Goal: Information Seeking & Learning: Find specific page/section

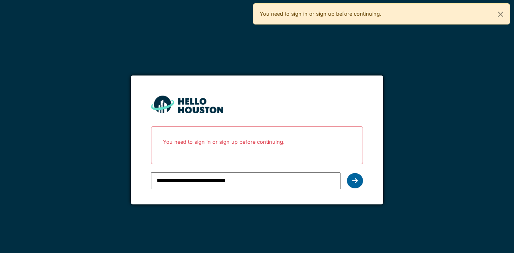
click at [355, 179] on icon at bounding box center [355, 180] width 6 height 6
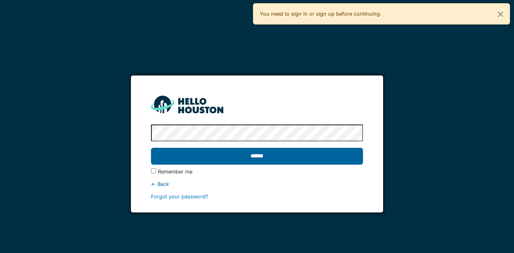
click at [281, 160] on input "******" at bounding box center [257, 156] width 212 height 17
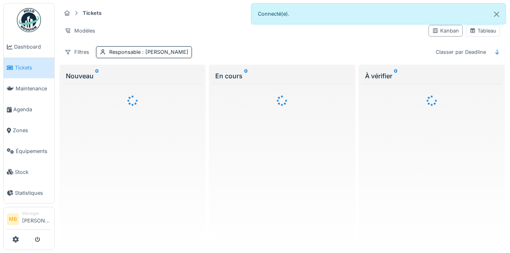
click at [45, 145] on div at bounding box center [255, 126] width 510 height 253
click at [43, 147] on span "Équipements" at bounding box center [33, 151] width 35 height 8
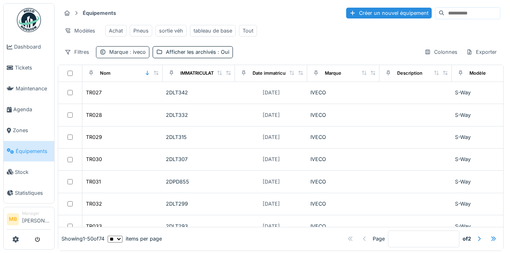
drag, startPoint x: 141, startPoint y: 54, endPoint x: 145, endPoint y: 55, distance: 4.6
click at [141, 54] on span ": iveco" at bounding box center [137, 52] width 18 height 6
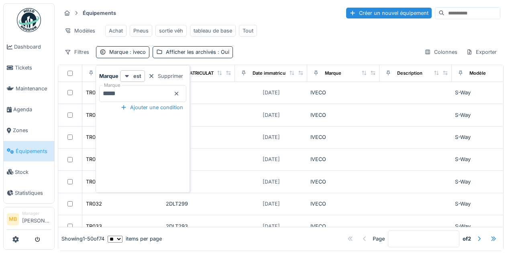
click at [139, 94] on input "*****" at bounding box center [142, 93] width 87 height 17
type input "*"
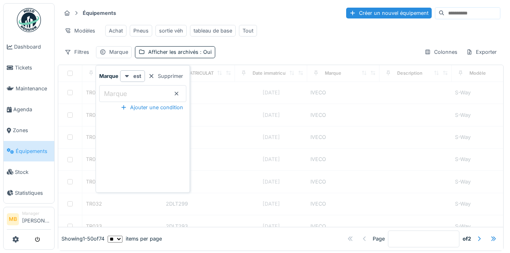
click at [293, 58] on div "Filtres Marque Afficher les archivés : Oui Colonnes Exporter" at bounding box center [280, 52] width 439 height 12
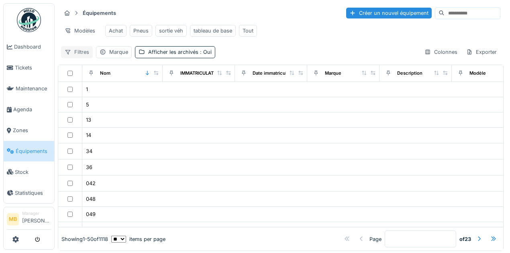
click at [82, 55] on div "Filtres" at bounding box center [77, 52] width 32 height 12
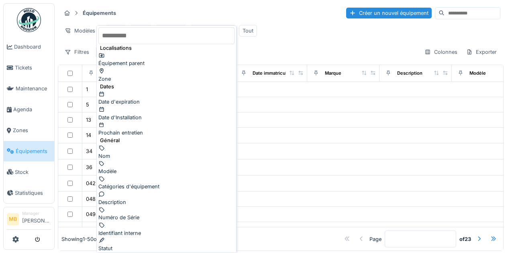
click at [139, 144] on div "Nom" at bounding box center [166, 151] width 136 height 15
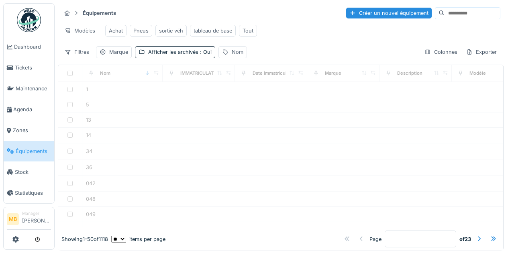
click at [235, 55] on div "Nom" at bounding box center [238, 52] width 12 height 8
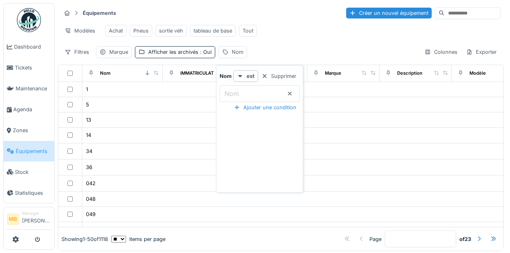
click at [235, 91] on label "Nom" at bounding box center [232, 94] width 18 height 10
click at [235, 91] on input "Nom" at bounding box center [260, 93] width 80 height 17
type input "*****"
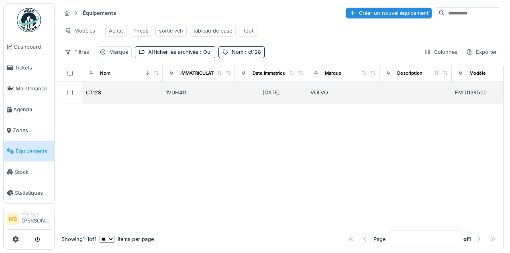
click at [73, 95] on div at bounding box center [69, 92] width 17 height 5
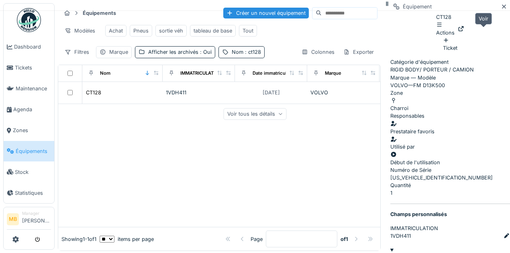
click at [464, 31] on icon at bounding box center [461, 28] width 6 height 5
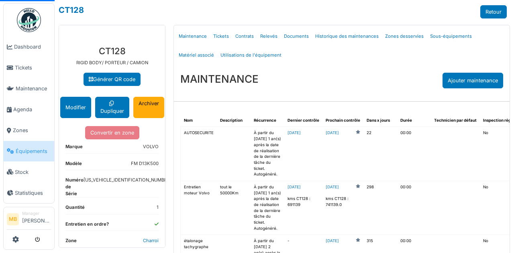
select select "***"
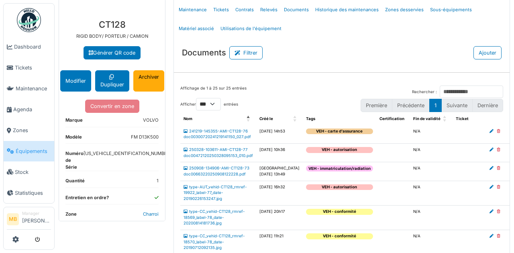
scroll to position [53, 0]
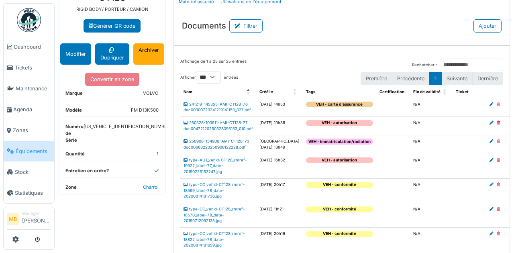
click at [219, 149] on link "250908-134906-AMI-CT128-73 doc00663220250908122228.pdf" at bounding box center [216, 144] width 66 height 10
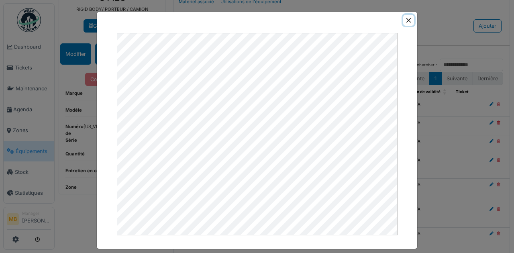
click at [405, 17] on button "Close" at bounding box center [408, 20] width 11 height 11
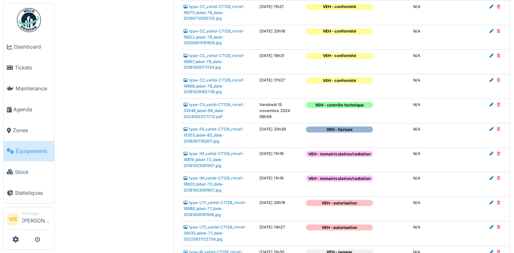
scroll to position [267, 0]
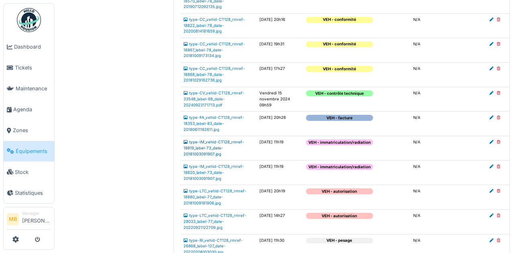
click at [214, 156] on link "type-IM_vehid-CT128_rmref-18819_label-73_date-20181003091907.jpg" at bounding box center [213, 148] width 61 height 16
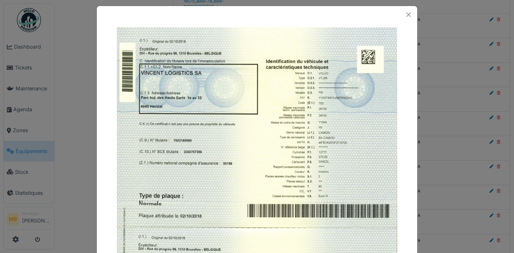
scroll to position [0, 0]
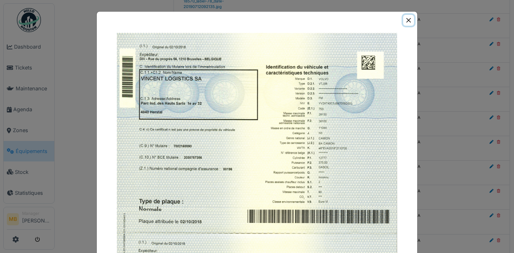
click at [408, 22] on button "Close" at bounding box center [408, 20] width 11 height 11
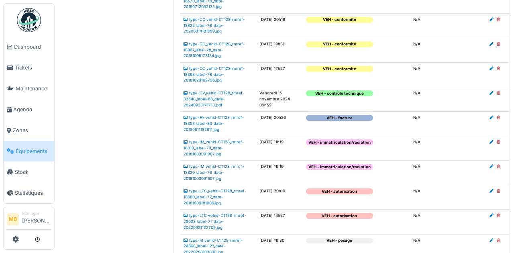
click at [210, 180] on link "type-IM_vehid-CT128_rmref-18820_label-73_date-20181003091907.jpg" at bounding box center [213, 172] width 61 height 16
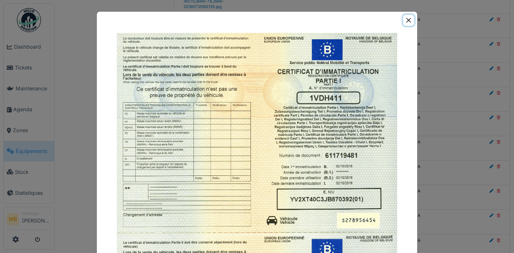
click at [409, 20] on button "Close" at bounding box center [408, 20] width 11 height 11
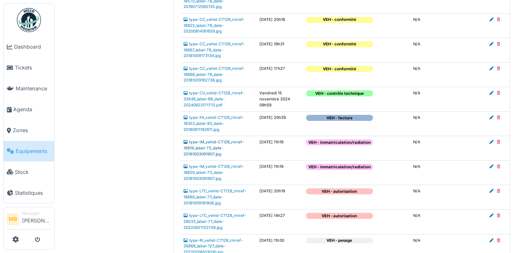
click at [206, 156] on link "type-IM_vehid-CT128_rmref-18819_label-73_date-20181003091907.jpg" at bounding box center [213, 148] width 61 height 16
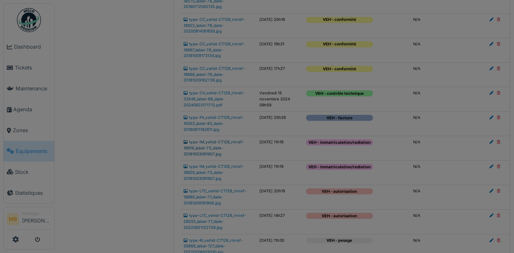
click at [206, 159] on div at bounding box center [257, 126] width 514 height 253
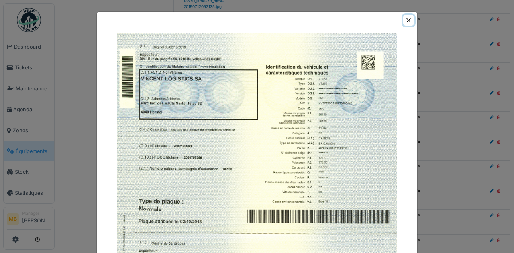
click at [409, 21] on button "Close" at bounding box center [408, 20] width 11 height 11
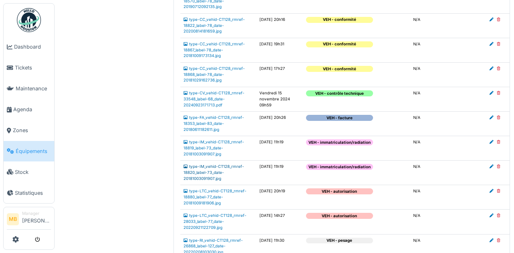
click at [215, 180] on link "type-IM_vehid-CT128_rmref-18820_label-73_date-20181003091907.jpg" at bounding box center [213, 172] width 61 height 16
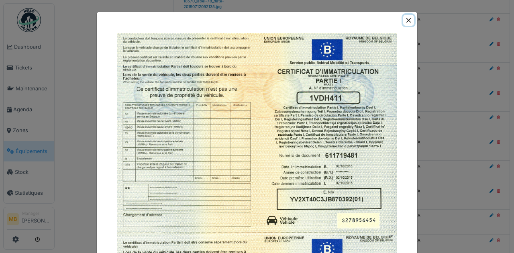
click at [405, 22] on button "Close" at bounding box center [408, 20] width 11 height 11
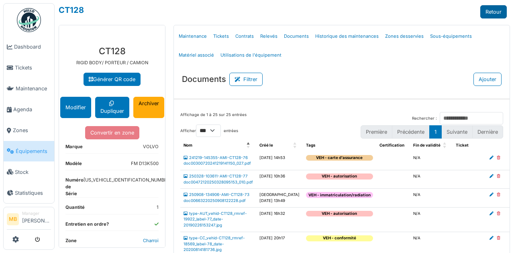
click at [494, 8] on link "Retour" at bounding box center [493, 11] width 26 height 13
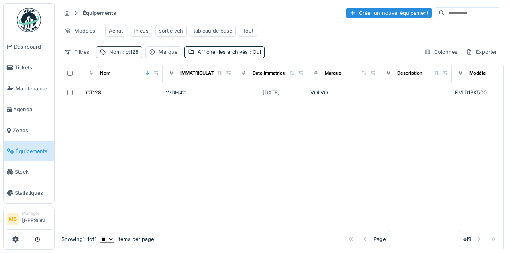
click at [130, 58] on div "Nom : ct128" at bounding box center [119, 52] width 46 height 12
click at [123, 93] on input "*****" at bounding box center [139, 93] width 80 height 17
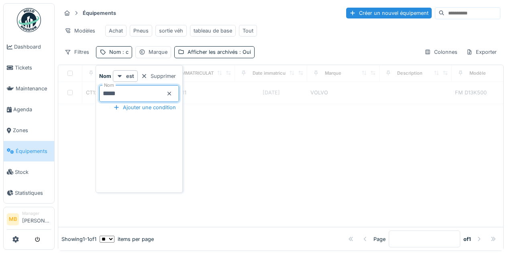
type input "*****"
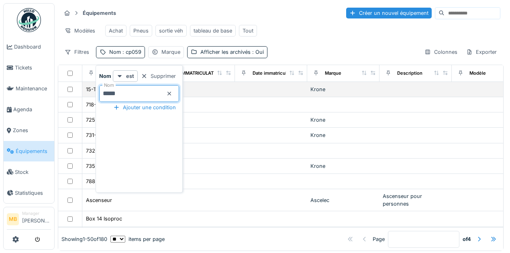
click at [262, 97] on td at bounding box center [271, 89] width 72 height 15
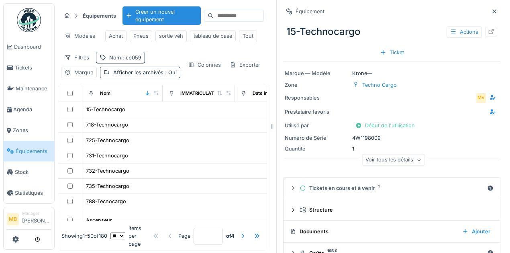
scroll to position [17, 0]
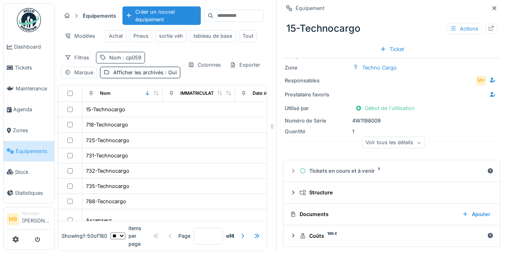
click at [134, 61] on span ": cp059" at bounding box center [131, 58] width 20 height 6
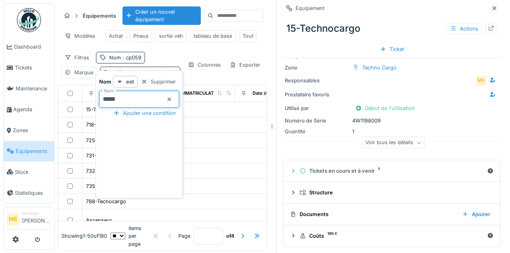
click at [132, 99] on input "*****" at bounding box center [139, 99] width 80 height 17
click at [195, 61] on div "Filtres Nom : cp059 Marque Afficher les archivés : Oui Colonnes Exporter" at bounding box center [162, 65] width 203 height 26
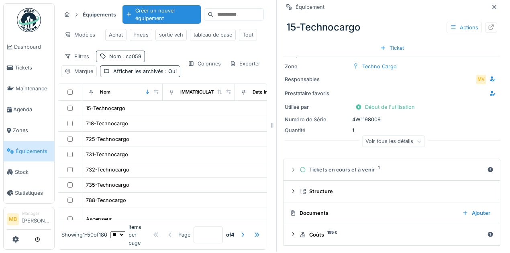
scroll to position [0, 0]
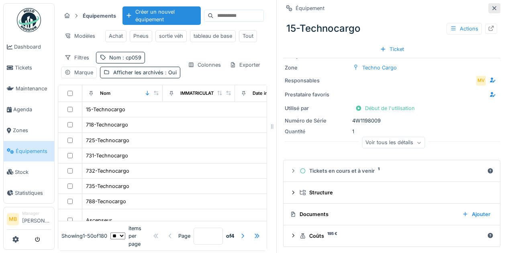
click at [491, 12] on div at bounding box center [494, 8] width 6 height 8
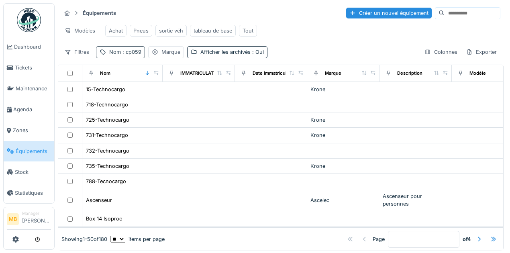
click at [122, 53] on span ": cp059" at bounding box center [131, 52] width 20 height 6
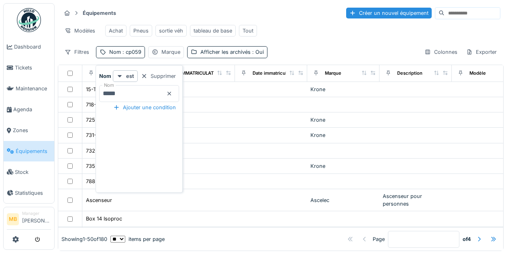
click at [127, 93] on input "*****" at bounding box center [139, 93] width 80 height 17
click at [77, 58] on div "Filtres" at bounding box center [77, 52] width 32 height 12
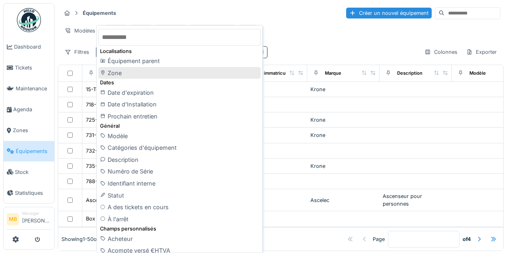
click at [116, 72] on div "Zone" at bounding box center [179, 73] width 162 height 12
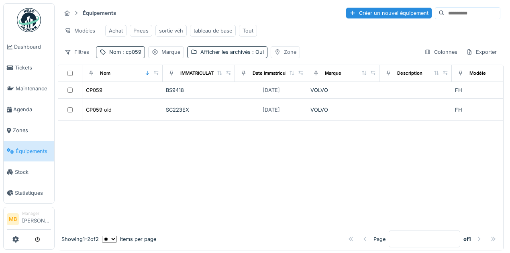
click at [284, 56] on div "Zone" at bounding box center [290, 52] width 12 height 8
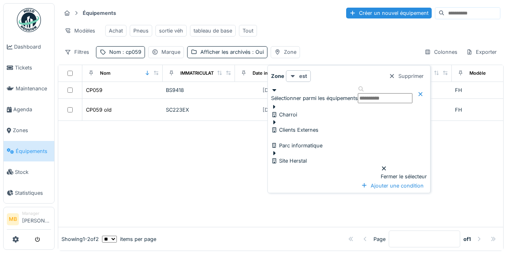
click at [290, 111] on div at bounding box center [284, 111] width 26 height 0
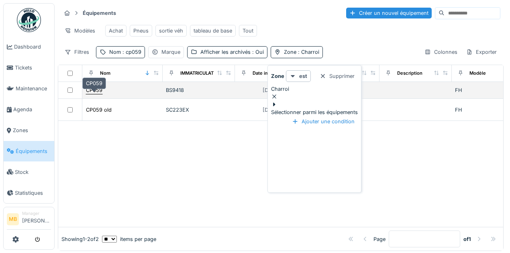
click at [92, 94] on div "CP059" at bounding box center [94, 90] width 16 height 8
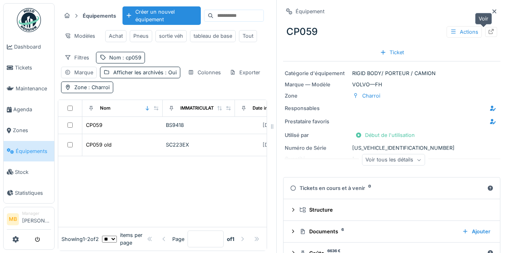
click at [488, 32] on icon at bounding box center [491, 31] width 6 height 5
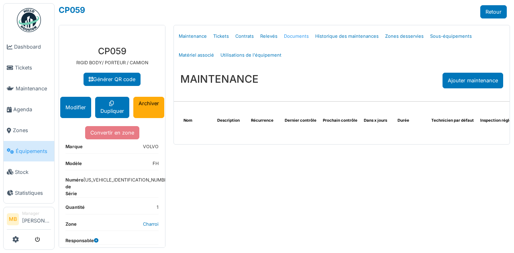
click at [285, 38] on link "Documents" at bounding box center [296, 36] width 31 height 19
select select "***"
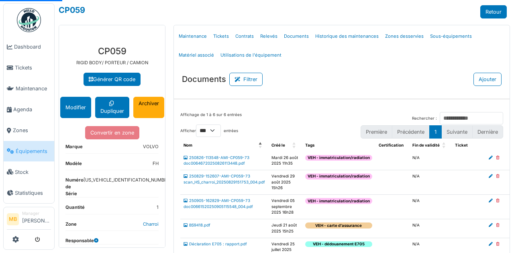
select select "***"
click at [208, 206] on link "250905-162829-AMI-CP059-73 doc00661520250905115548_004.pdf" at bounding box center [217, 203] width 69 height 10
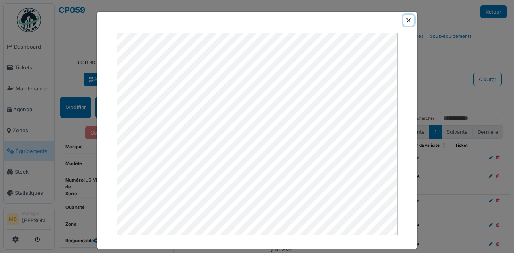
click at [406, 19] on button "Close" at bounding box center [408, 20] width 11 height 11
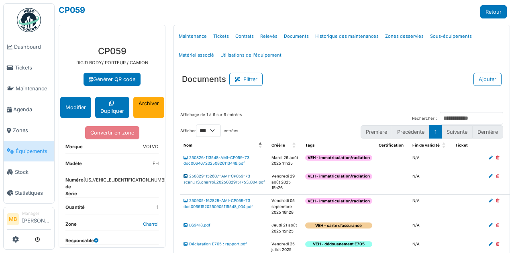
click at [225, 183] on link "250829-152607-AMI-CP059-73 scan_HS_charroi_20250829151753_004.pdf" at bounding box center [223, 179] width 81 height 10
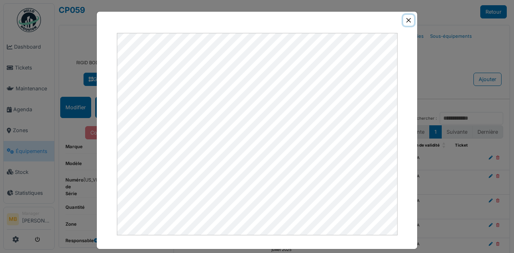
click at [407, 23] on button "Close" at bounding box center [408, 20] width 11 height 11
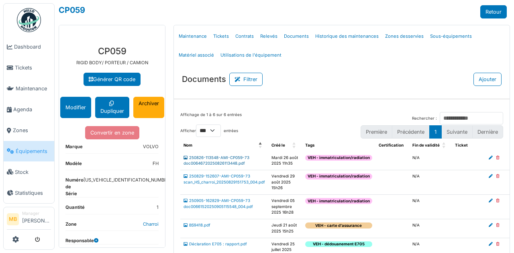
click at [233, 162] on link "250826-113548-AMI-CP059-73 doc00646720250826113448.pdf" at bounding box center [216, 160] width 66 height 10
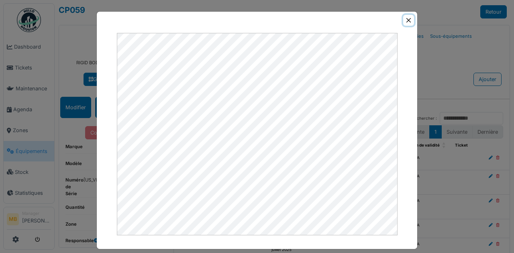
click at [405, 20] on button "Close" at bounding box center [408, 20] width 11 height 11
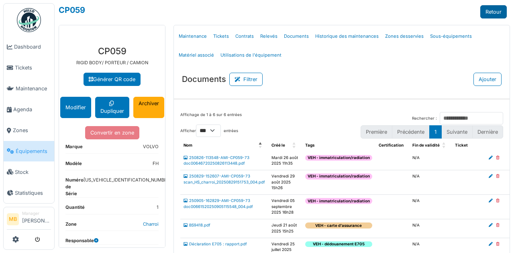
click at [481, 10] on link "Retour" at bounding box center [493, 11] width 26 height 13
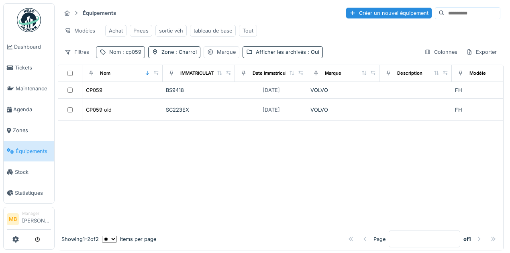
click at [129, 55] on span ": cp059" at bounding box center [131, 52] width 20 height 6
click at [124, 95] on input "*****" at bounding box center [139, 93] width 80 height 17
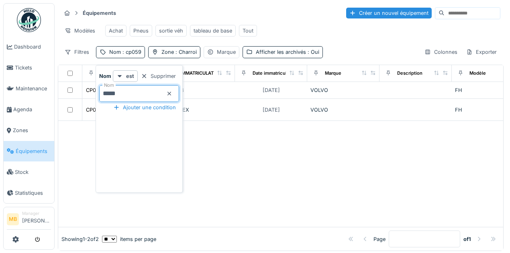
type input "*****"
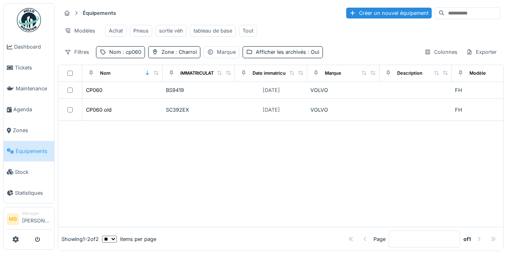
click at [240, 154] on div at bounding box center [280, 174] width 445 height 106
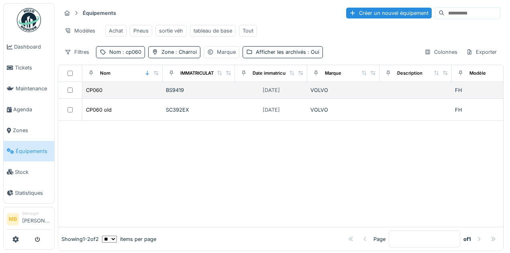
click at [124, 94] on div "CP060" at bounding box center [123, 90] width 74 height 8
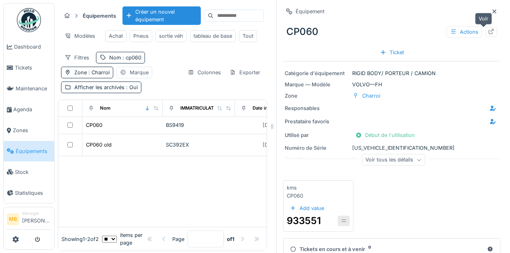
click at [488, 30] on icon at bounding box center [491, 31] width 6 height 5
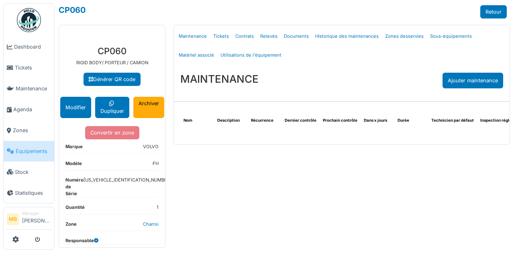
select select "***"
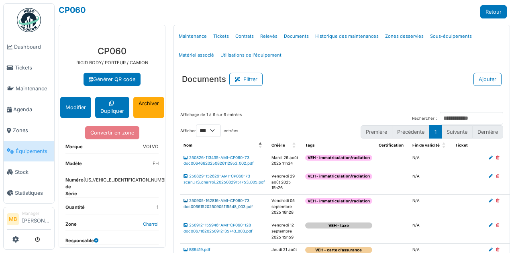
click at [224, 206] on link "250905-162816-AMI-CP060-73 doc00661520250905115548_003.pdf" at bounding box center [217, 203] width 69 height 10
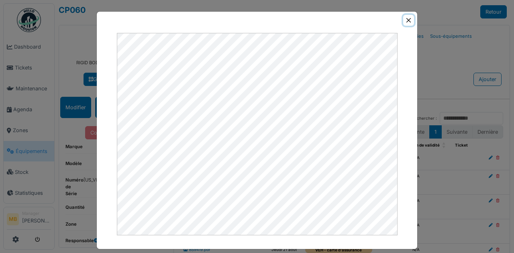
click at [409, 18] on button "Close" at bounding box center [408, 20] width 11 height 11
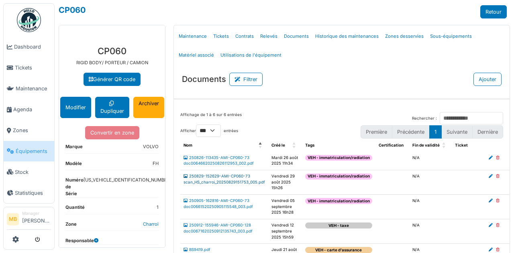
click at [214, 181] on link "250829-152629-AMI-CP060-73 scan_HS_charroi_20250829151753_005.pdf" at bounding box center [223, 179] width 81 height 10
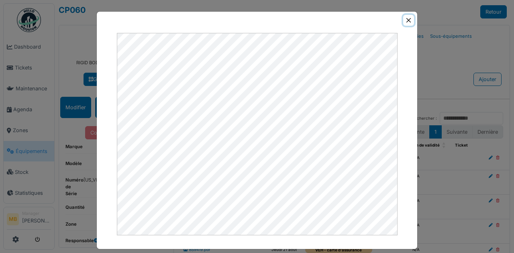
click at [410, 19] on button "Close" at bounding box center [408, 20] width 11 height 11
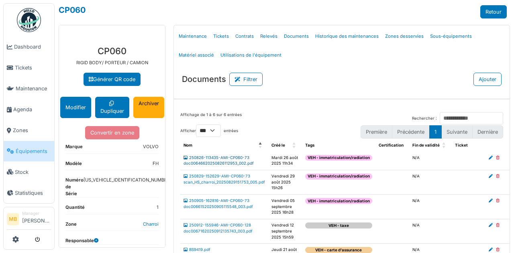
click at [219, 163] on link "250826-113435-AMI-CP060-73 doc00646620250826112953_002.pdf" at bounding box center [218, 160] width 70 height 10
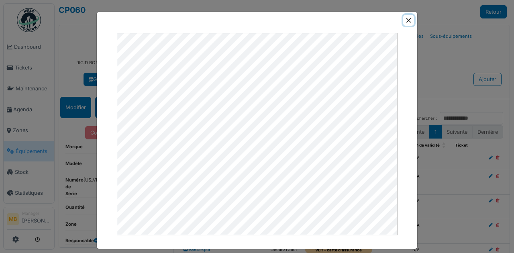
click at [404, 19] on button "Close" at bounding box center [408, 20] width 11 height 11
